Goal: Transaction & Acquisition: Download file/media

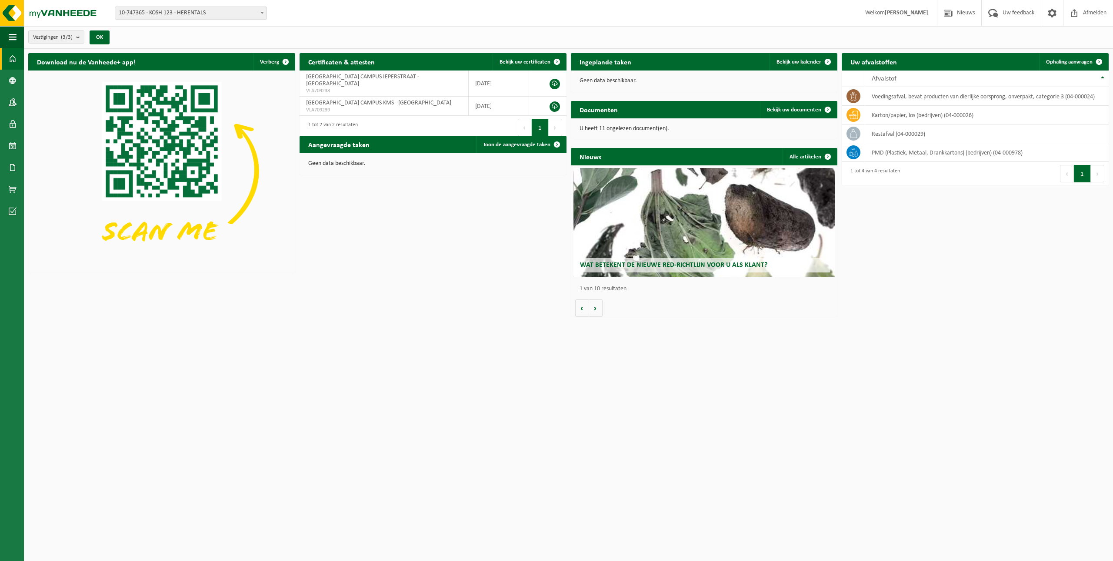
click at [693, 264] on span "Wat betekent de nieuwe RED-richtlijn voor u als klant?" at bounding box center [673, 264] width 187 height 7
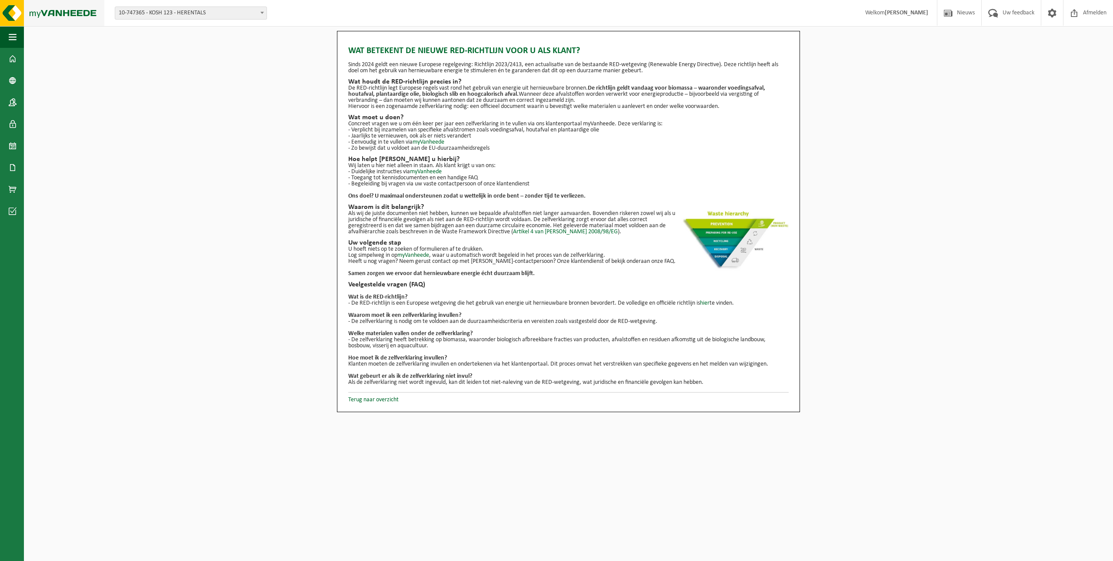
click at [58, 13] on img at bounding box center [52, 13] width 104 height 26
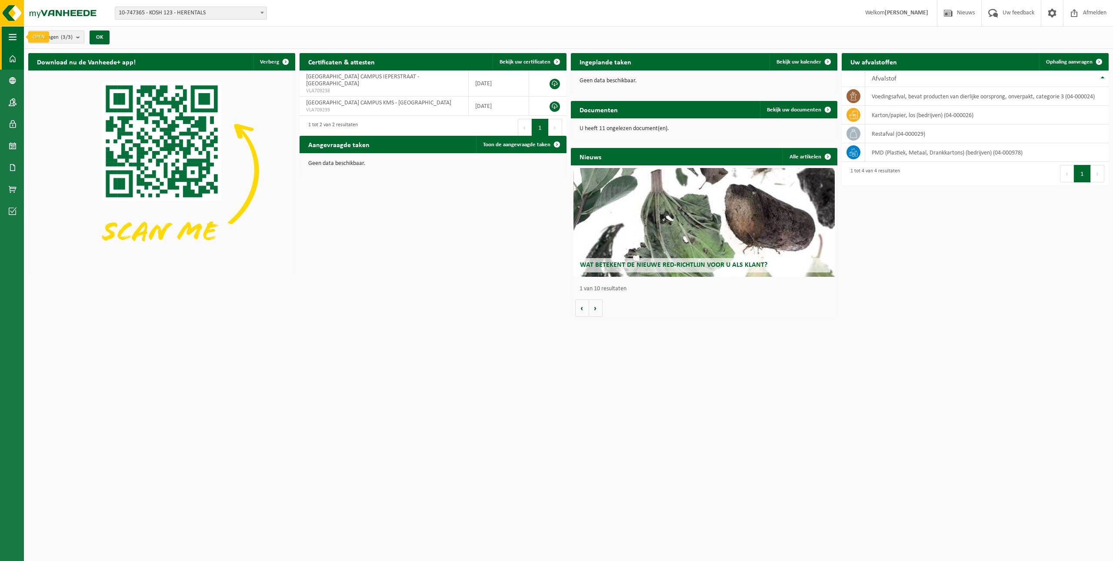
click at [13, 30] on span "button" at bounding box center [13, 37] width 8 height 22
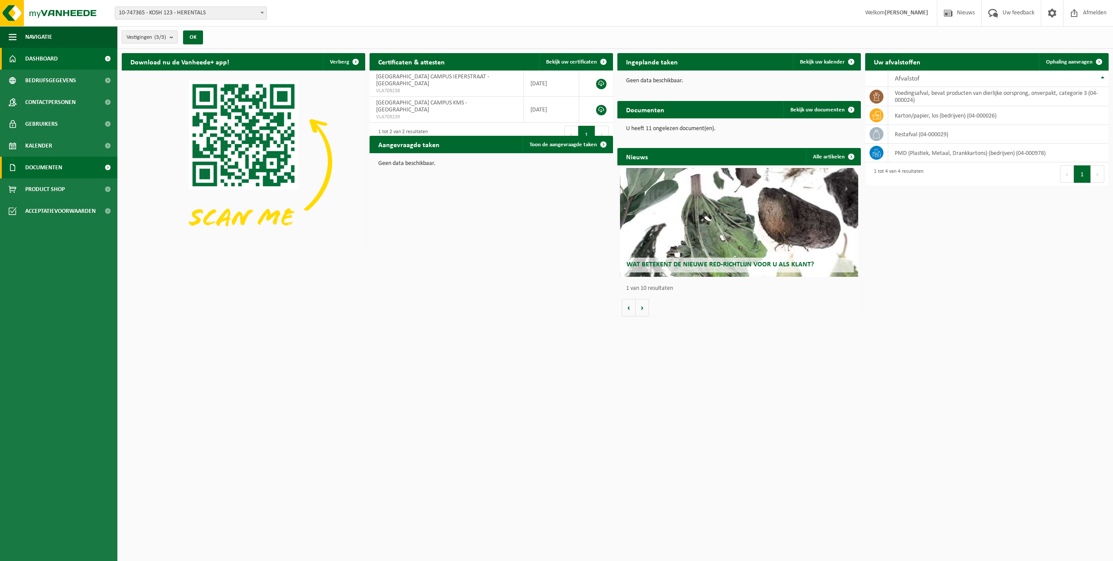
click at [60, 169] on span "Documenten" at bounding box center [43, 168] width 37 height 22
click at [40, 189] on span "Facturen" at bounding box center [38, 189] width 23 height 17
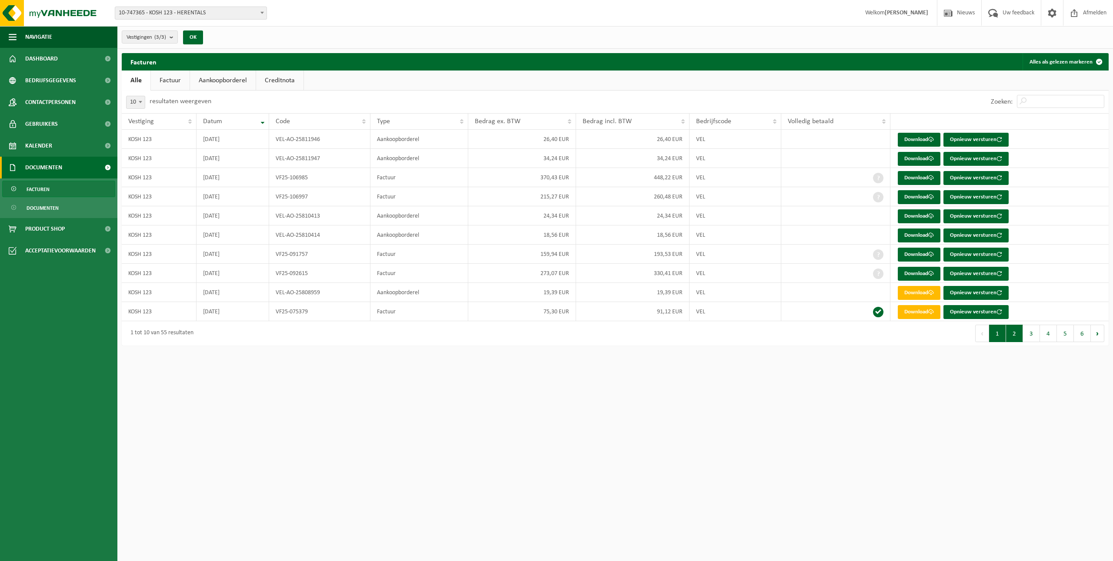
click at [1018, 336] on button "2" at bounding box center [1014, 332] width 17 height 17
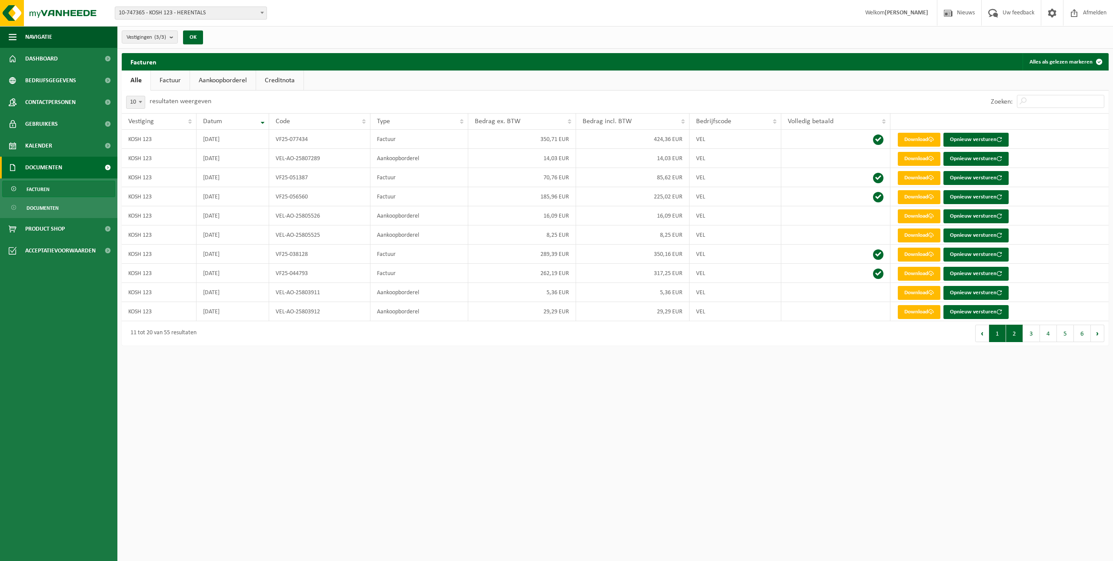
click at [1000, 336] on button "1" at bounding box center [997, 332] width 17 height 17
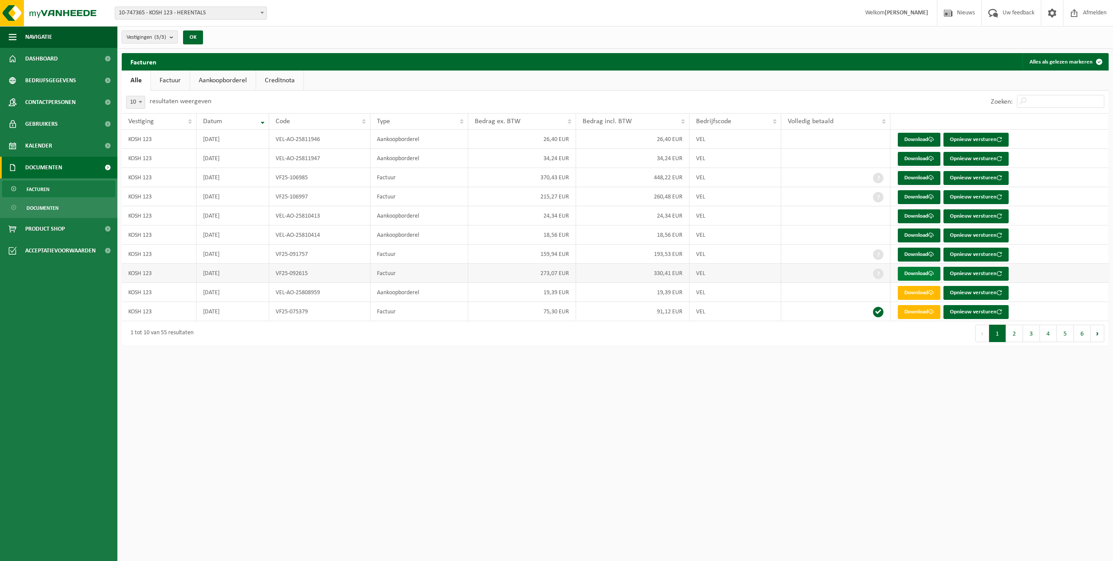
click at [915, 272] on link "Download" at bounding box center [919, 274] width 43 height 14
click at [913, 252] on link "Download" at bounding box center [919, 254] width 43 height 14
click at [919, 232] on link "Download" at bounding box center [919, 235] width 43 height 14
click at [920, 214] on link "Download" at bounding box center [919, 216] width 43 height 14
click at [920, 194] on link "Download" at bounding box center [919, 197] width 43 height 14
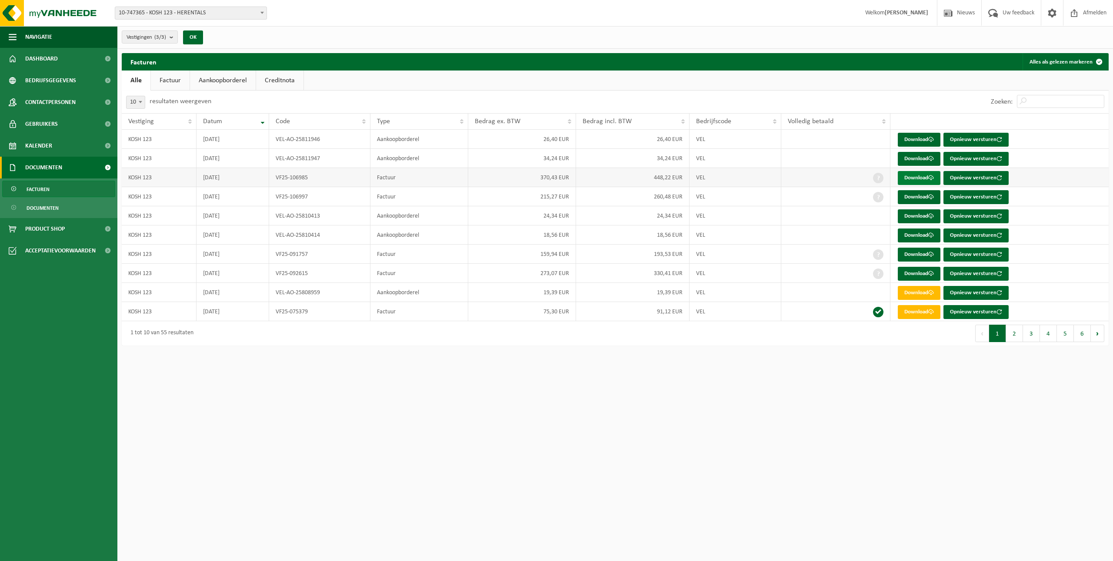
click at [918, 177] on link "Download" at bounding box center [919, 178] width 43 height 14
click at [910, 161] on link "Download" at bounding box center [919, 159] width 43 height 14
click at [899, 138] on link "Download" at bounding box center [919, 140] width 43 height 14
